Goal: Information Seeking & Learning: Understand process/instructions

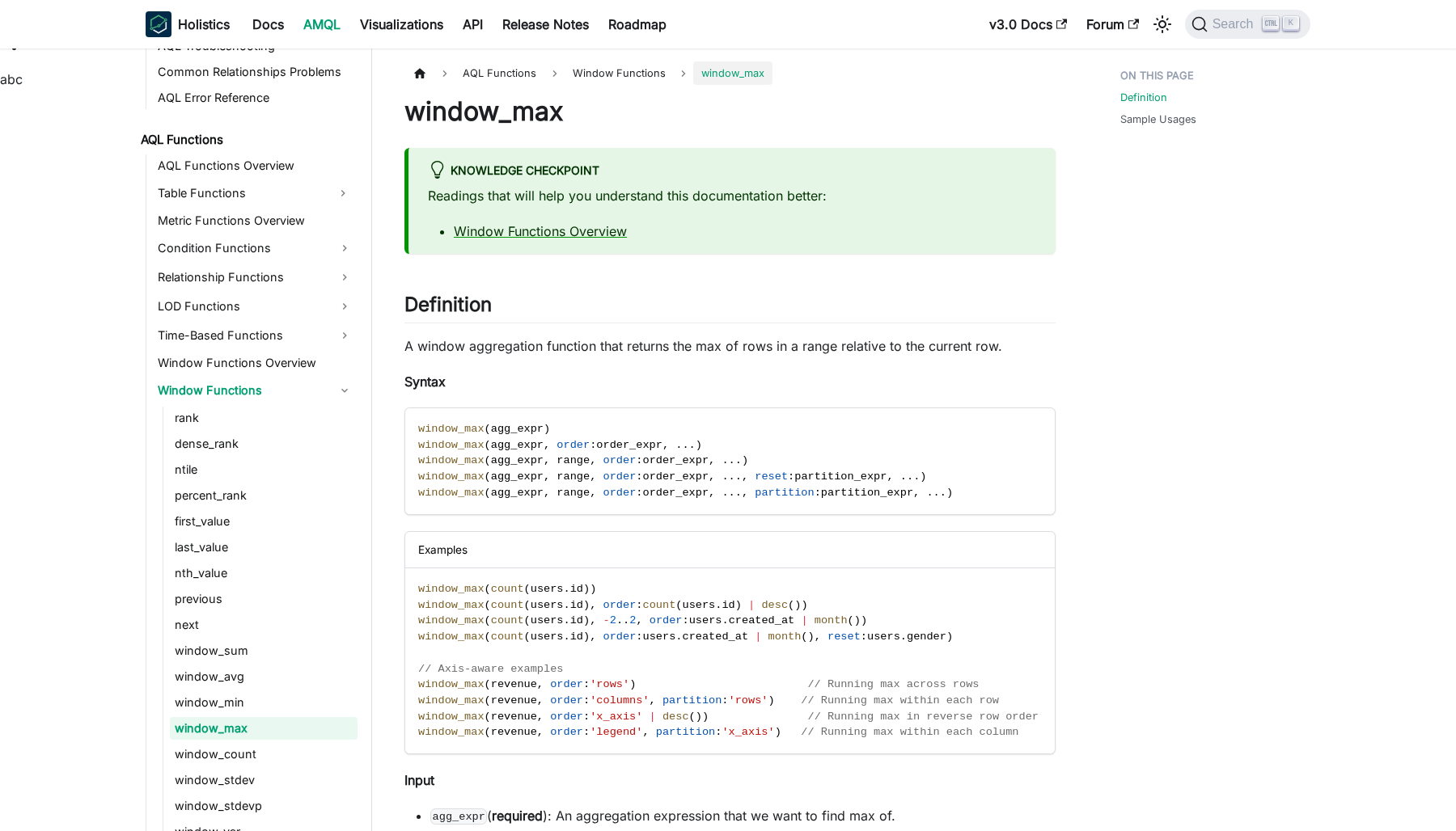
scroll to position [1155, 0]
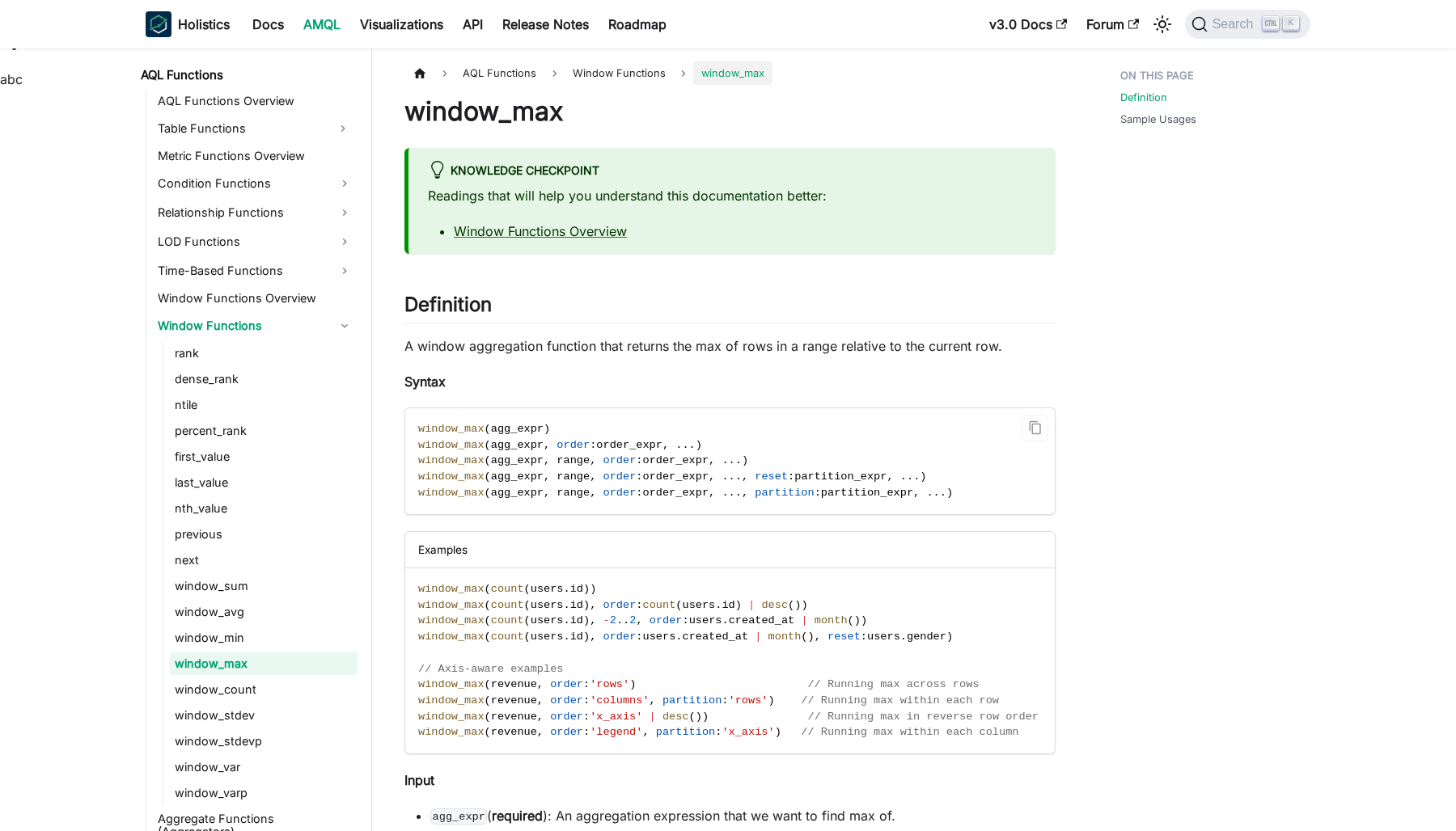
click at [757, 491] on span "partition" at bounding box center [783, 492] width 59 height 12
copy span "partition"
click at [517, 487] on span "agg_expr" at bounding box center [517, 492] width 53 height 12
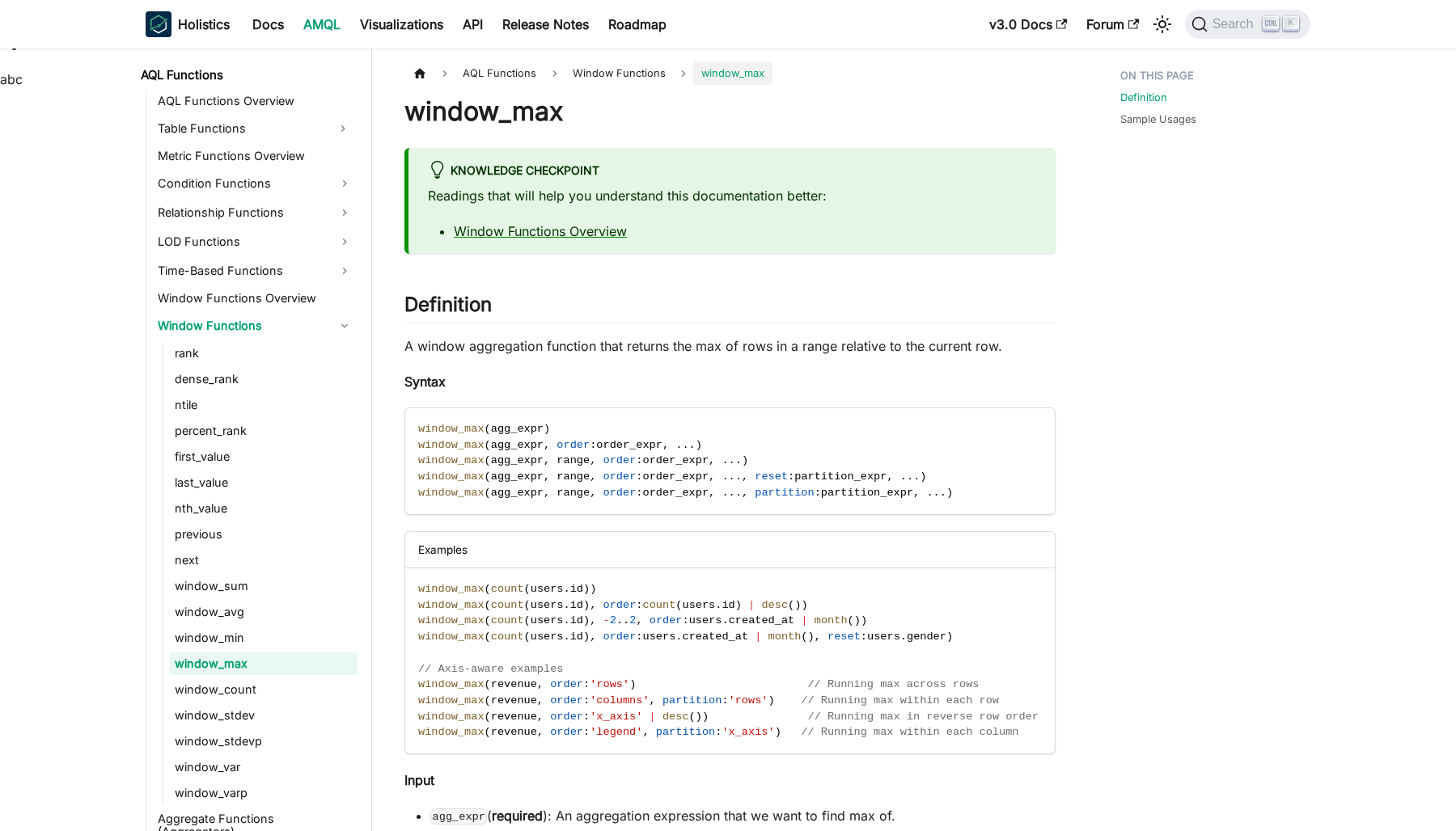
click at [1251, 439] on div "Definition Sample Usages" at bounding box center [1207, 838] width 238 height 1553
click at [828, 637] on span "reset" at bounding box center [844, 636] width 34 height 12
copy span "reset"
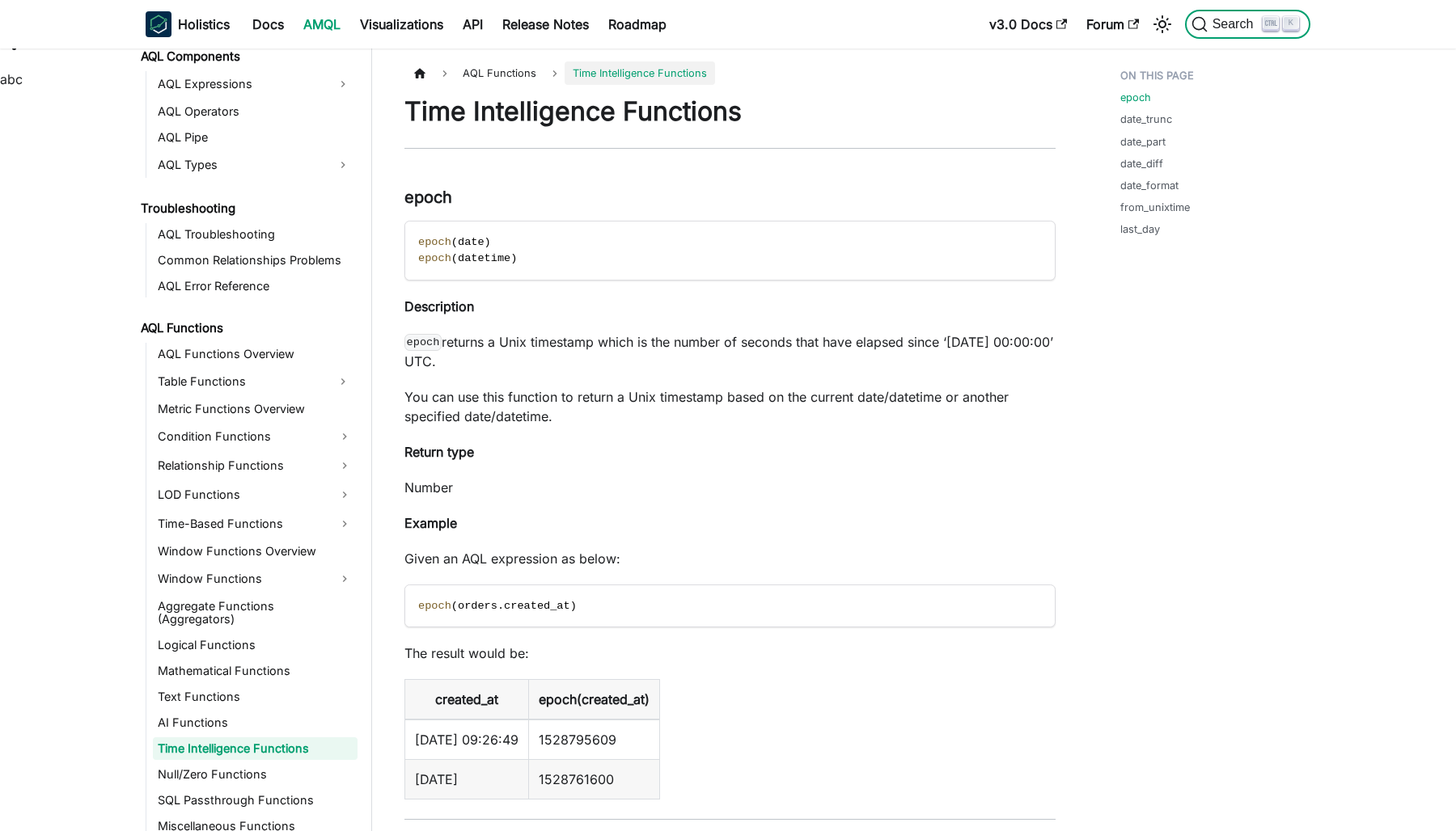
click at [1236, 24] on span "Search" at bounding box center [1236, 24] width 56 height 14
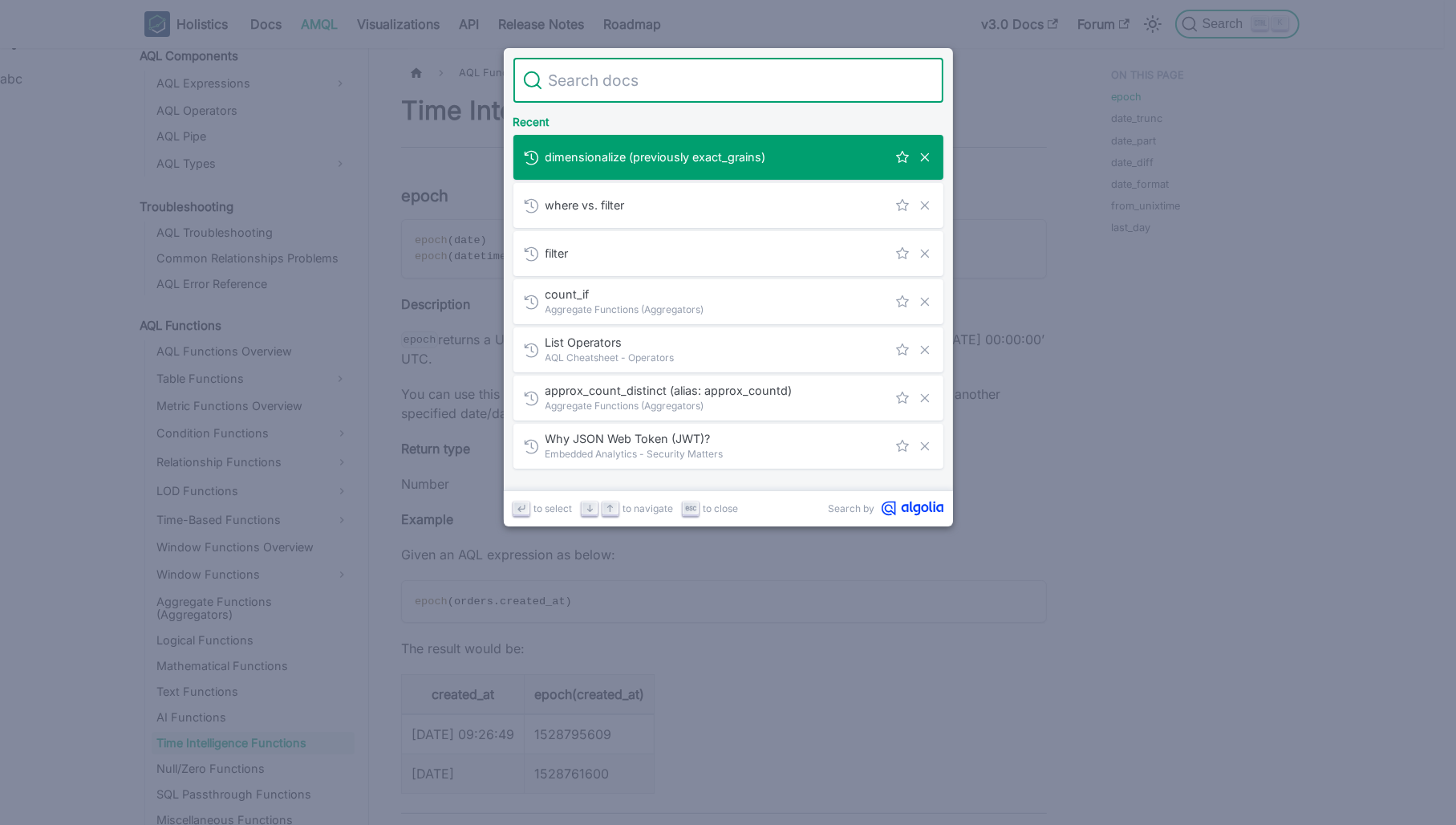
type input "last_day"
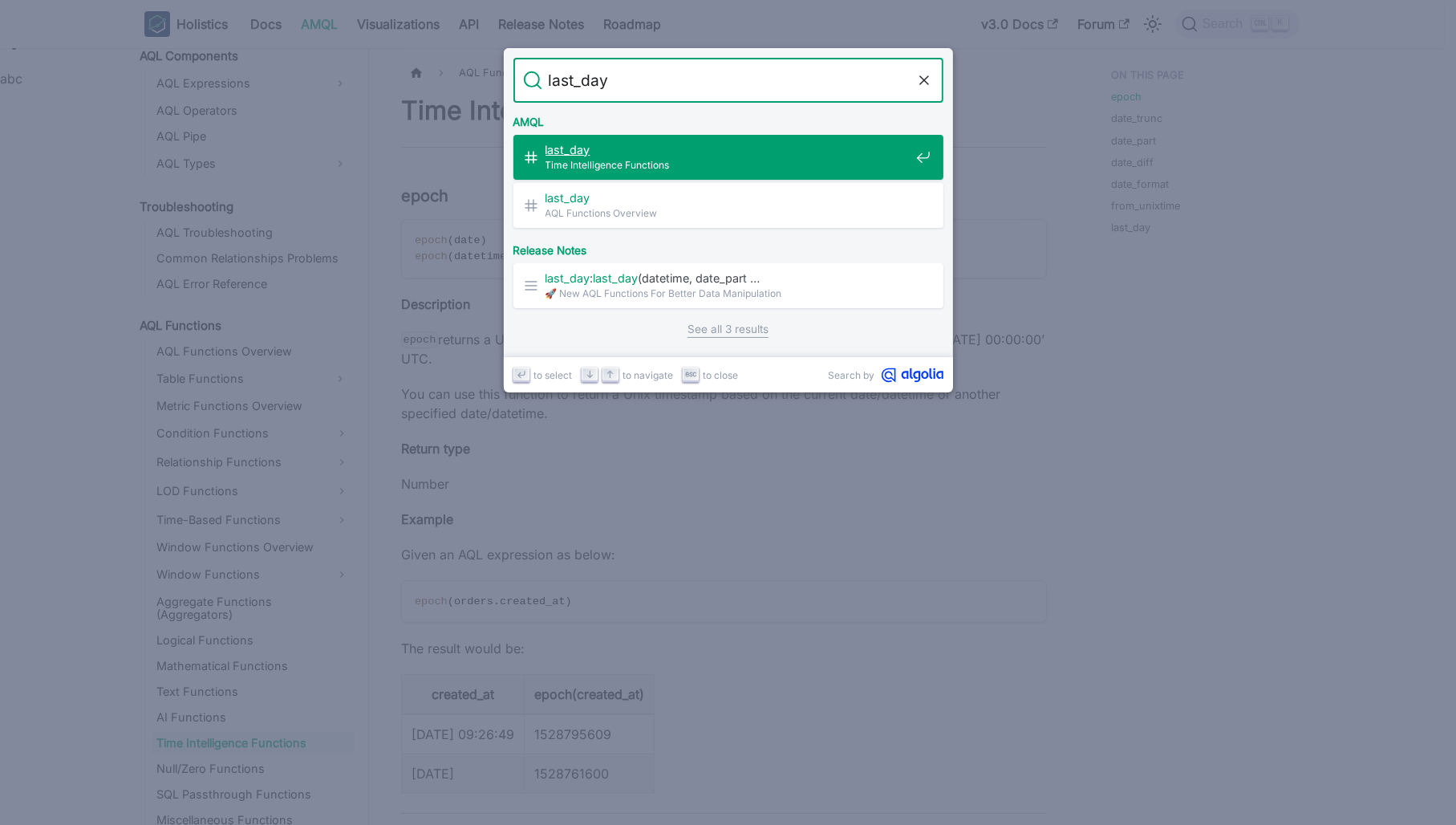
click at [732, 151] on span "last_day ​" at bounding box center [728, 149] width 364 height 15
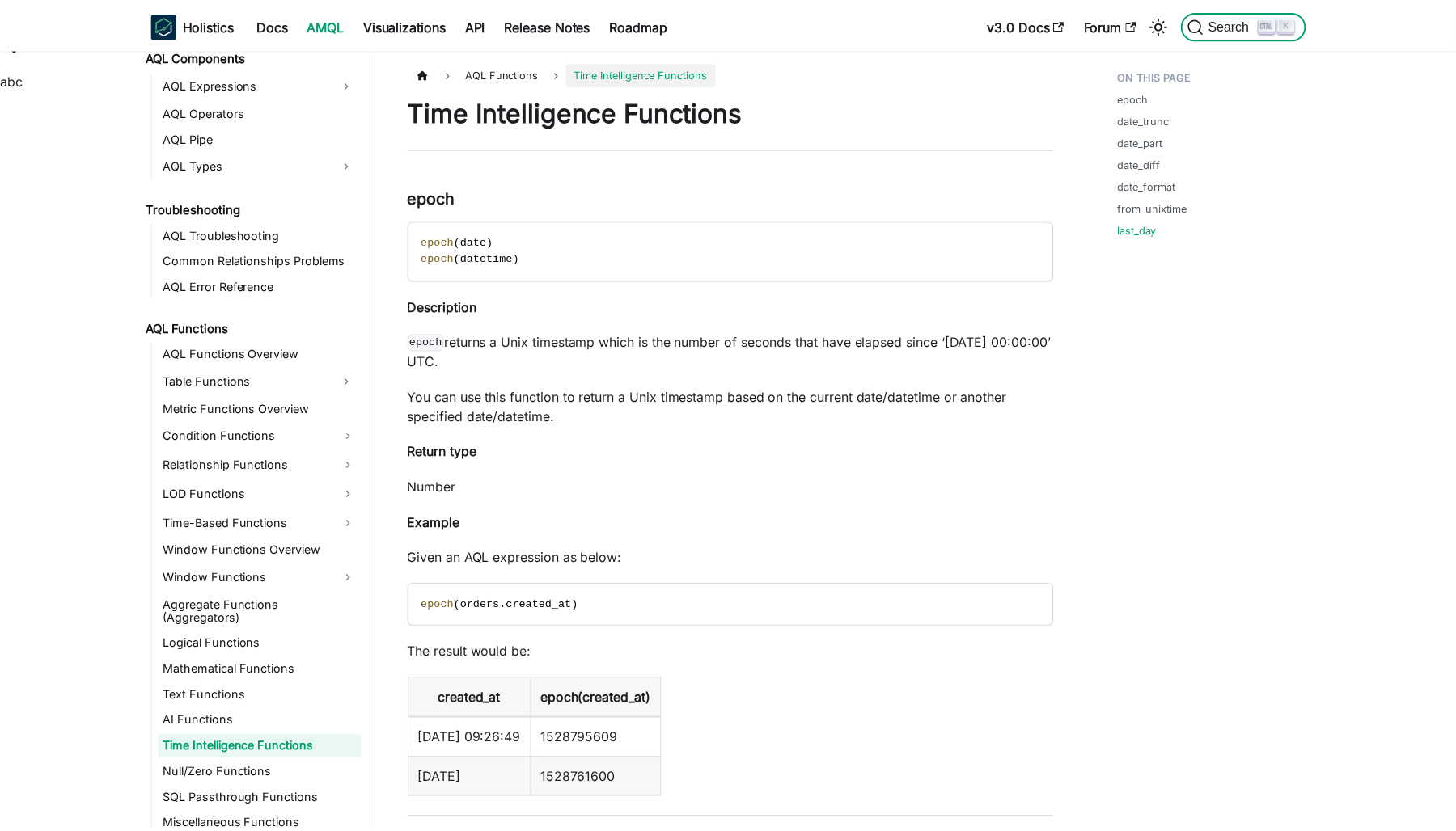
scroll to position [6395, 0]
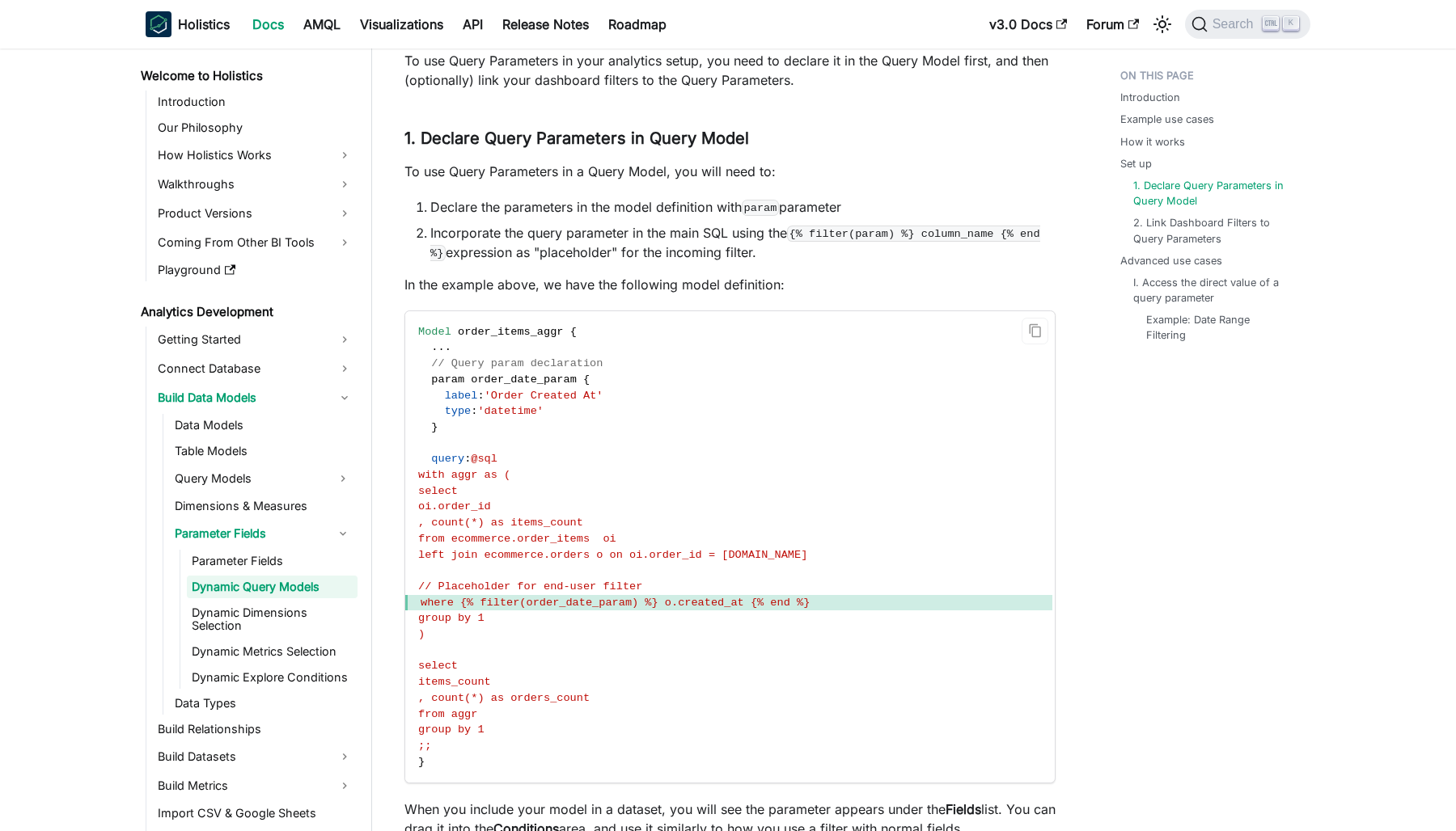
scroll to position [2506, 0]
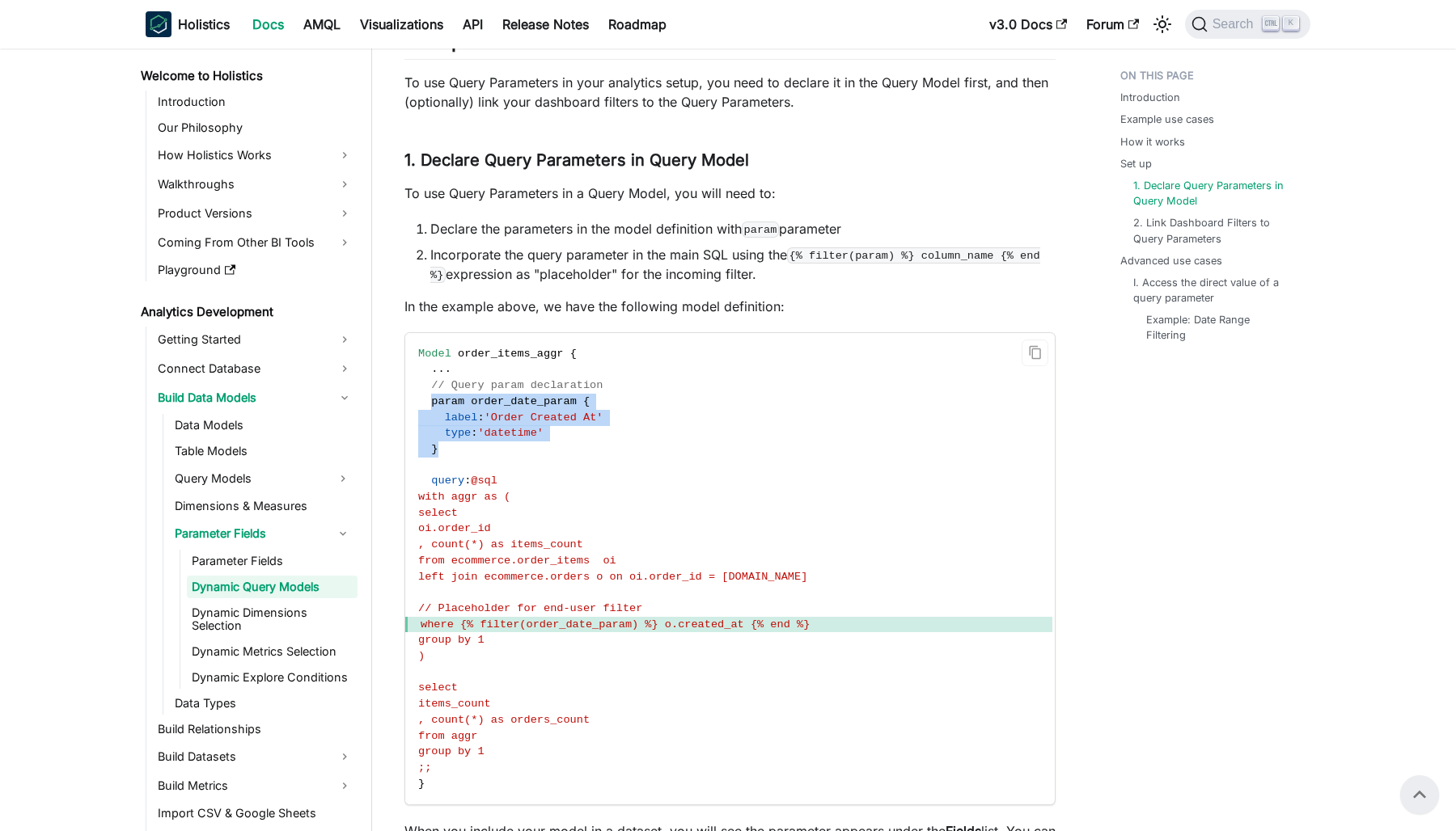
drag, startPoint x: 465, startPoint y: 472, endPoint x: 431, endPoint y: 422, distance: 60.5
click at [431, 422] on code "Model order_items_aggr { . . . // Query param declaration param order_date_para…" at bounding box center [729, 569] width 647 height 472
click at [431, 408] on span "param" at bounding box center [447, 401] width 34 height 12
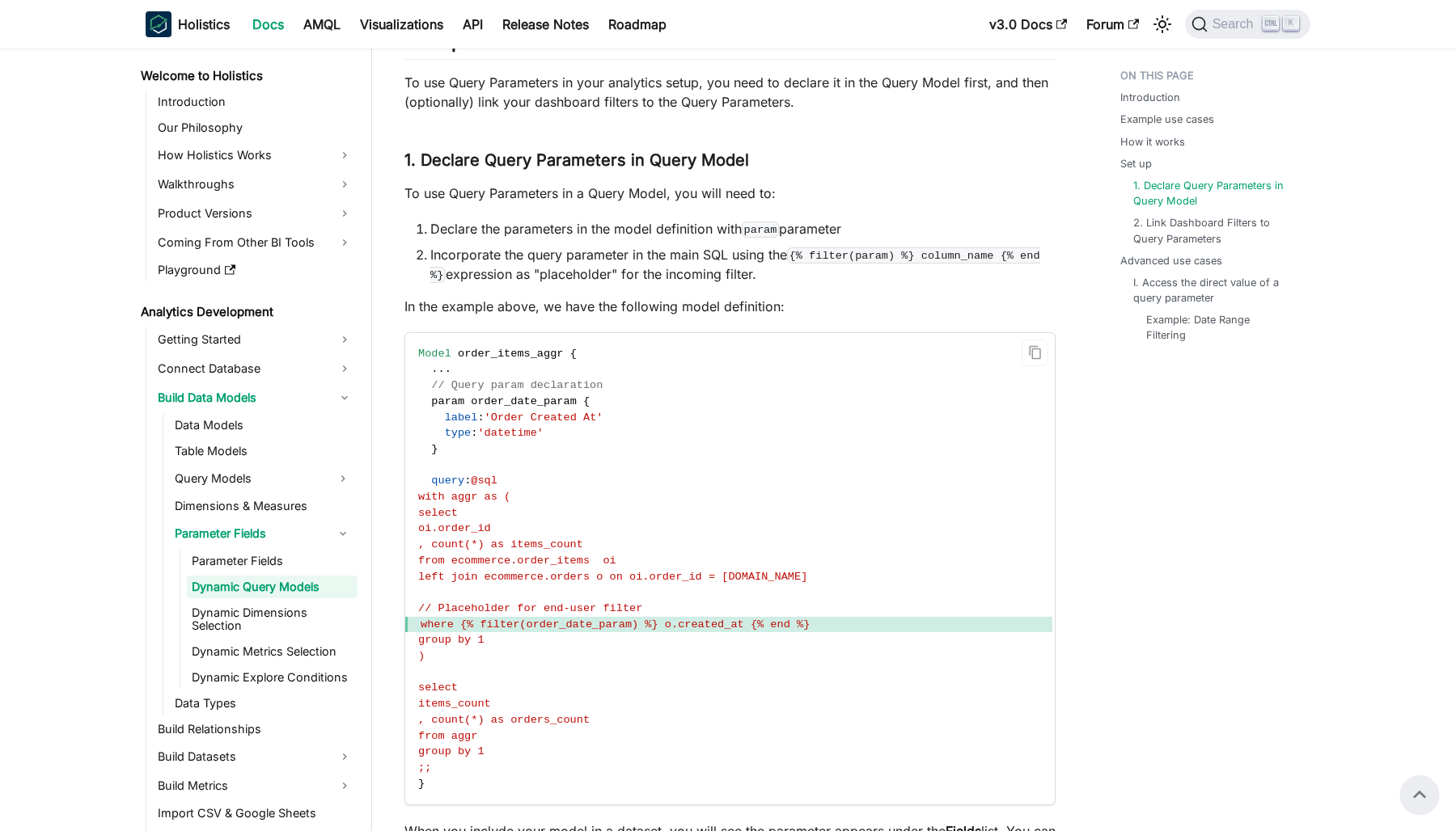
drag, startPoint x: 431, startPoint y: 422, endPoint x: 445, endPoint y: 467, distance: 47.1
click at [446, 468] on code "Model order_items_aggr { . . . // Query param declaration param order_date_para…" at bounding box center [729, 569] width 647 height 472
drag, startPoint x: 440, startPoint y: 450, endPoint x: 432, endPoint y: 426, distance: 25.3
click at [432, 426] on code "Model order_items_aggr { . . . // Query param declaration param order_date_para…" at bounding box center [729, 569] width 647 height 472
copy code "param order_date_param { label : 'Order Created At' type : 'datetime' }"
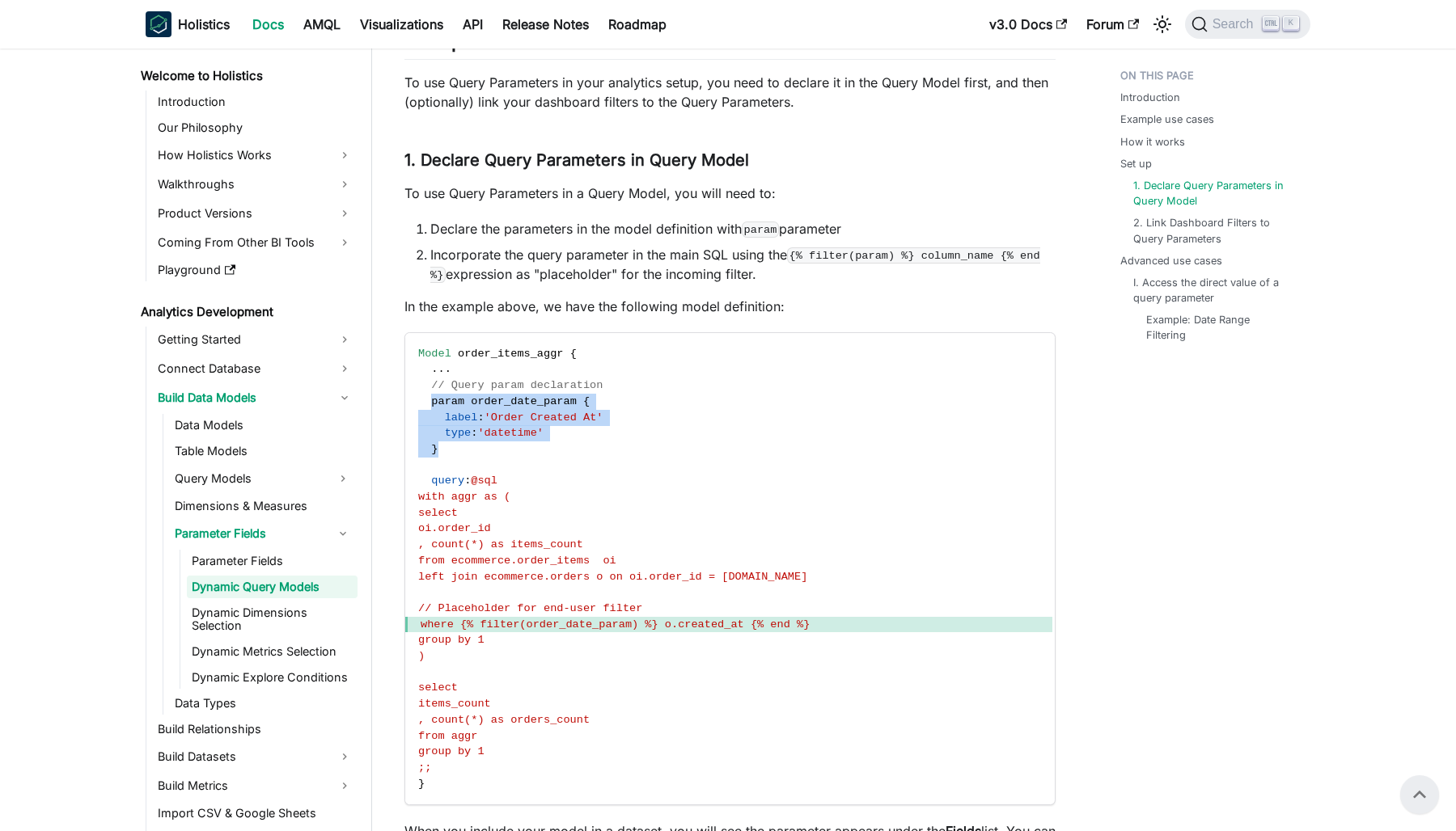
scroll to position [2587, 0]
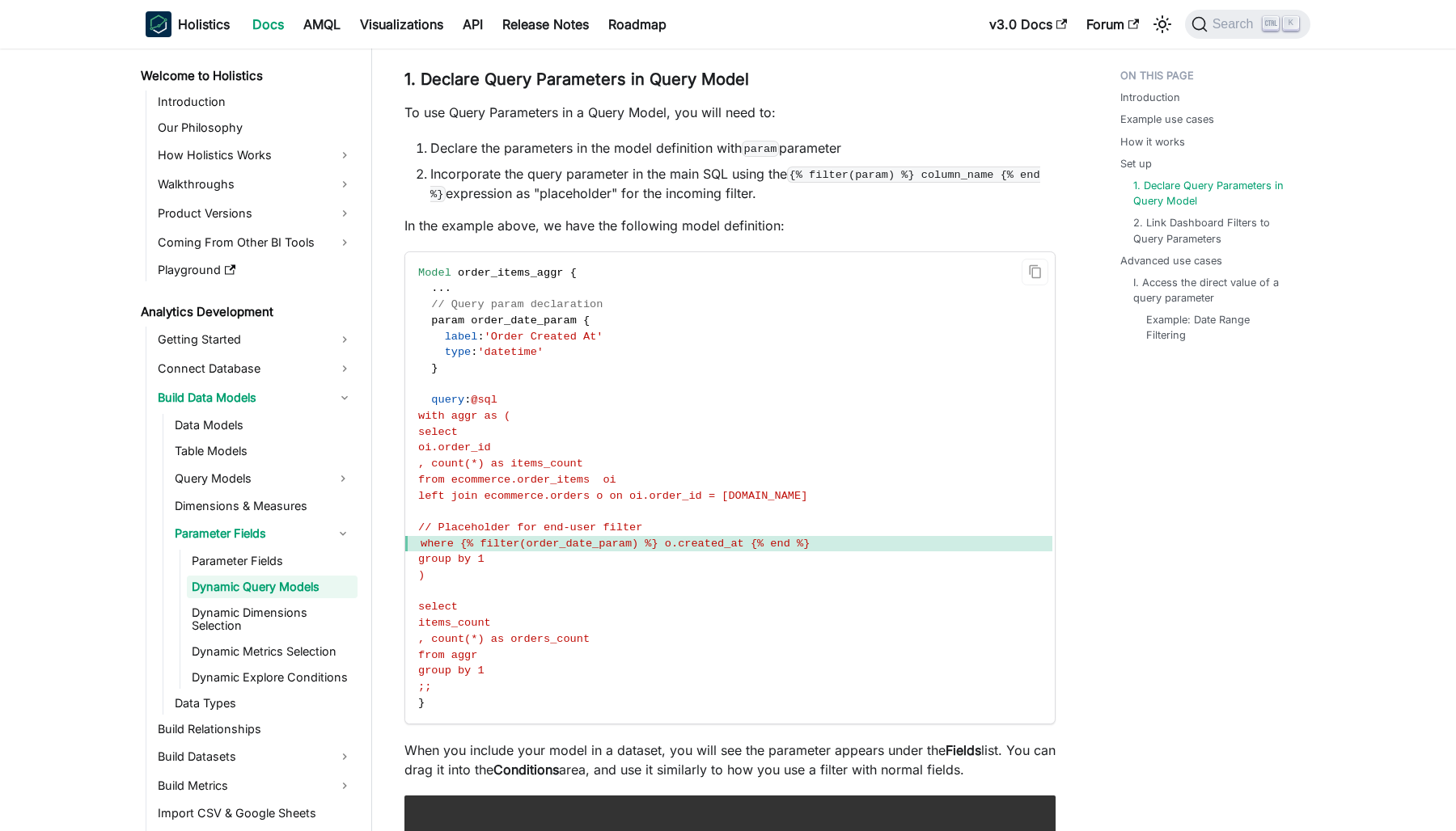
click at [461, 550] on span "where {% filter(order_date_param) %} o.created_at {% end %}" at bounding box center [615, 543] width 389 height 12
copy span "where {% filter(order_date_param) %} o.created_at {% end %}"
click at [930, 637] on code "Model order_items_aggr { . . . // Query param declaration param order_date_para…" at bounding box center [729, 488] width 647 height 472
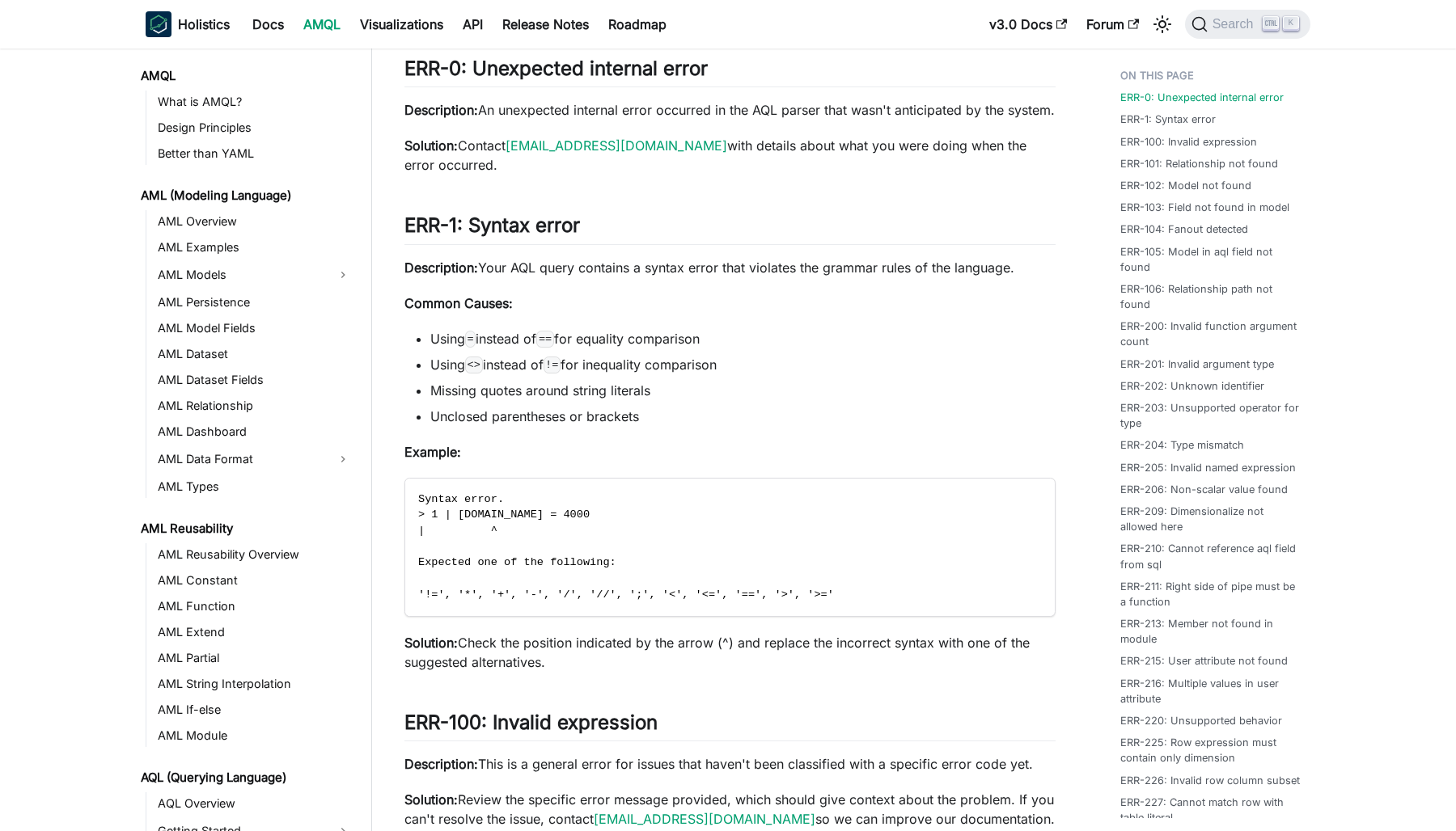
scroll to position [525, 0]
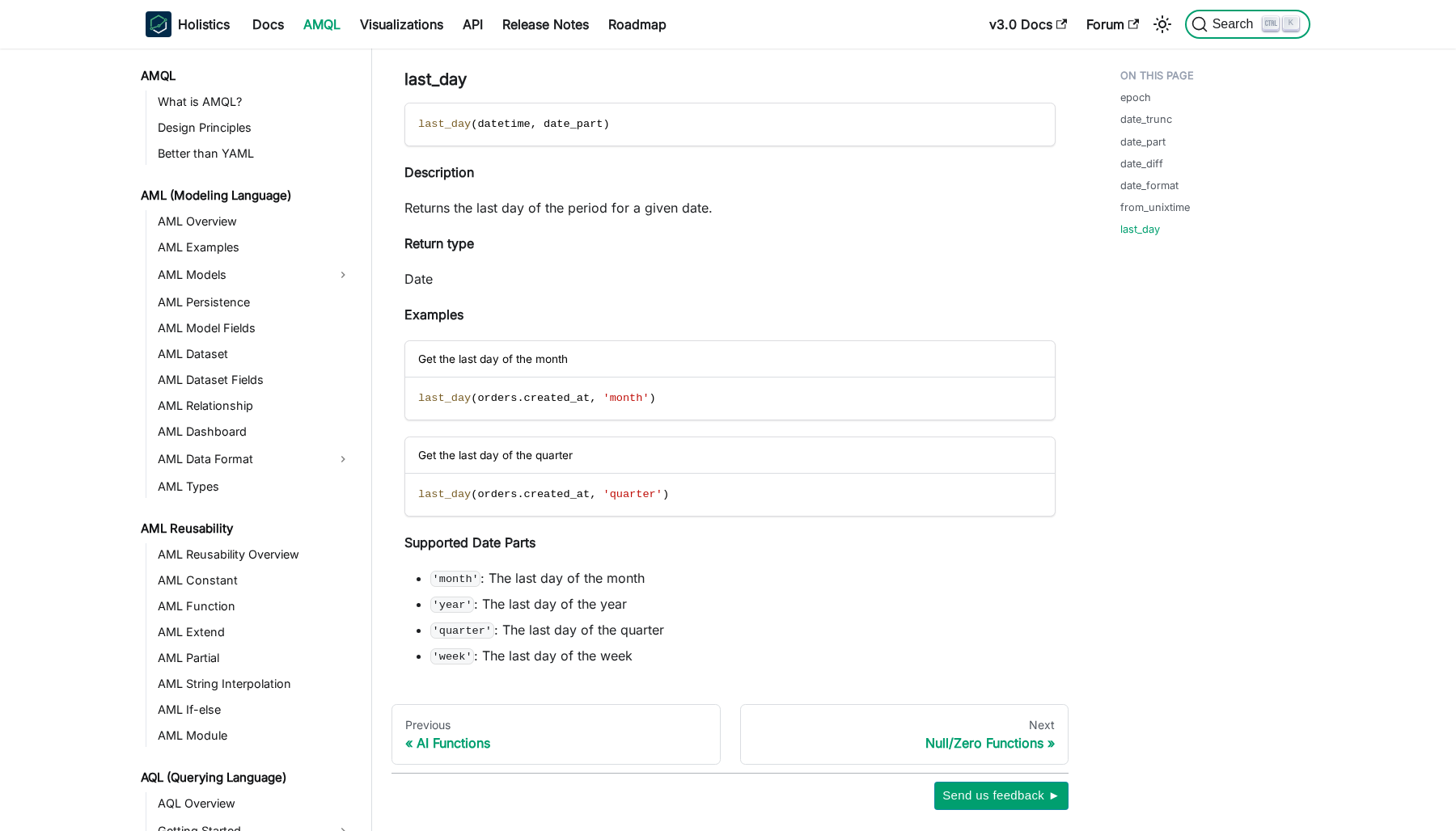
scroll to position [903, 0]
